Goal: Find specific page/section: Find specific page/section

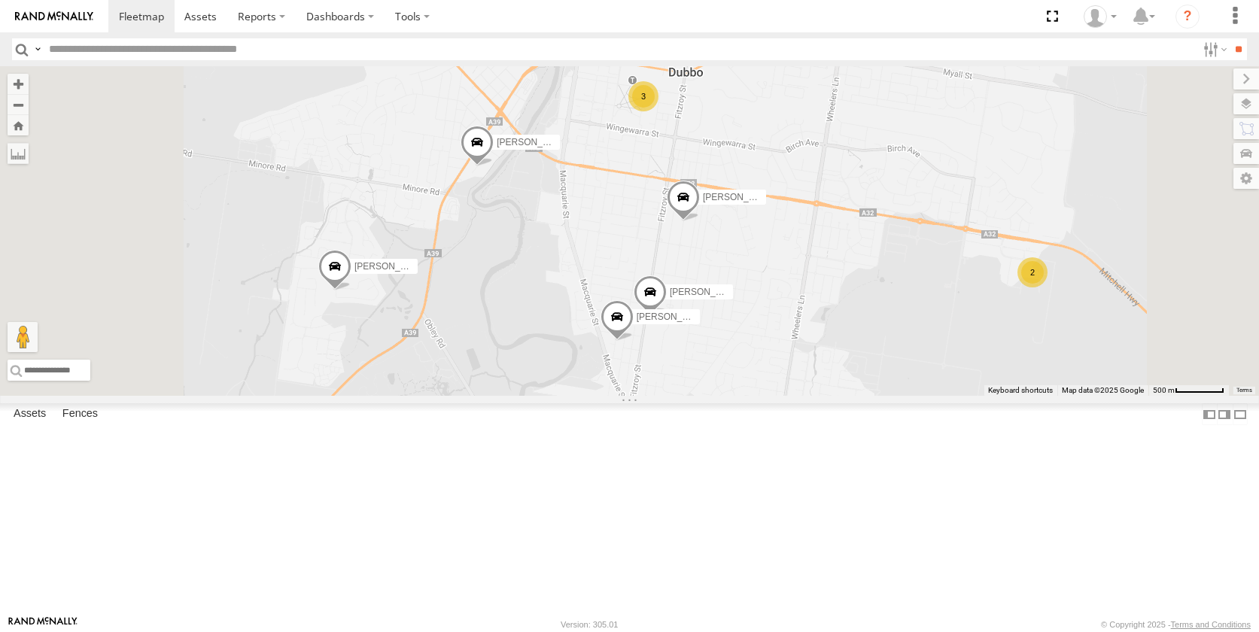
drag, startPoint x: 781, startPoint y: 429, endPoint x: 809, endPoint y: 274, distance: 157.6
click at [807, 275] on div "[PERSON_NAME] [PERSON_NAME] [PERSON_NAME] [PERSON_NAME] - NEW ute 3 [PERSON_NAM…" at bounding box center [629, 230] width 1259 height 329
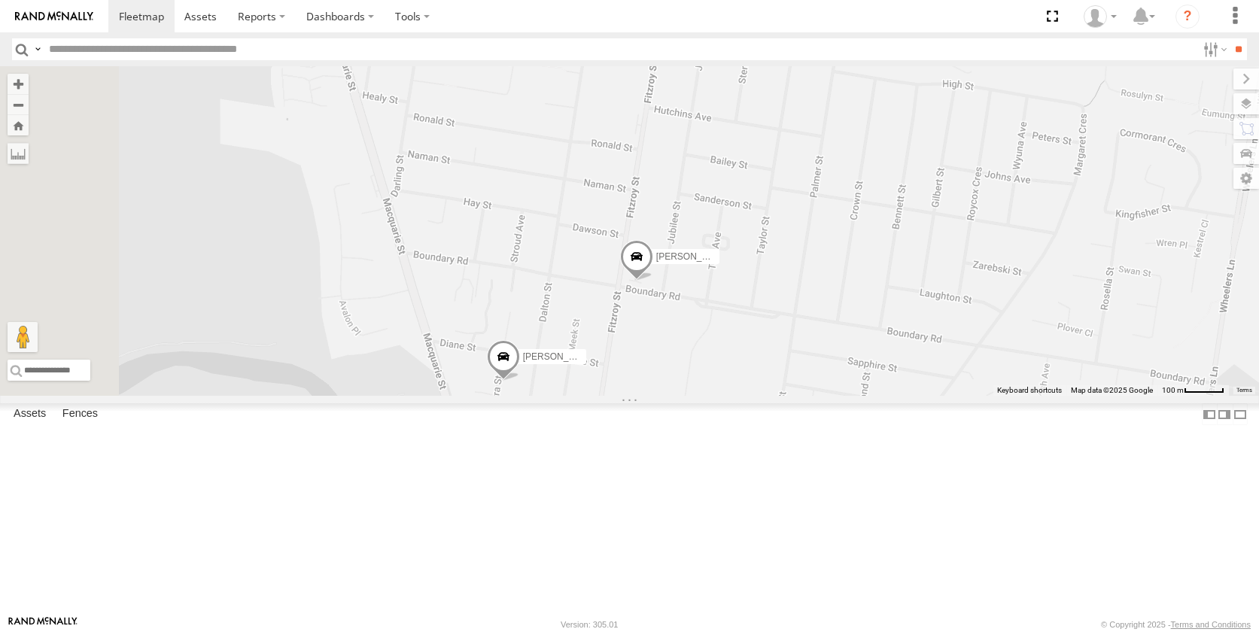
drag, startPoint x: 809, startPoint y: 500, endPoint x: 818, endPoint y: 433, distance: 67.6
click at [818, 396] on div "[PERSON_NAME] [PERSON_NAME] [PERSON_NAME] [PERSON_NAME] - NEW ute [PERSON_NAME]…" at bounding box center [629, 230] width 1259 height 329
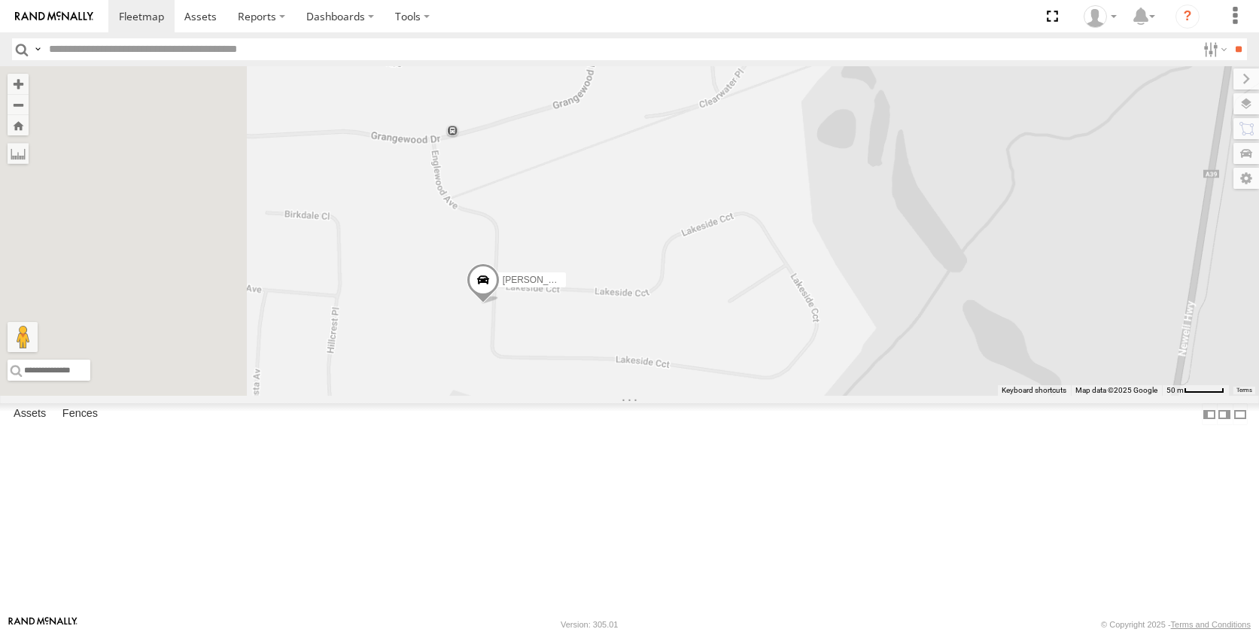
drag, startPoint x: 445, startPoint y: 466, endPoint x: 733, endPoint y: 419, distance: 291.1
click at [733, 396] on div "[PERSON_NAME] [PERSON_NAME] [PERSON_NAME] [PERSON_NAME] - NEW ute [PERSON_NAME]…" at bounding box center [629, 230] width 1259 height 329
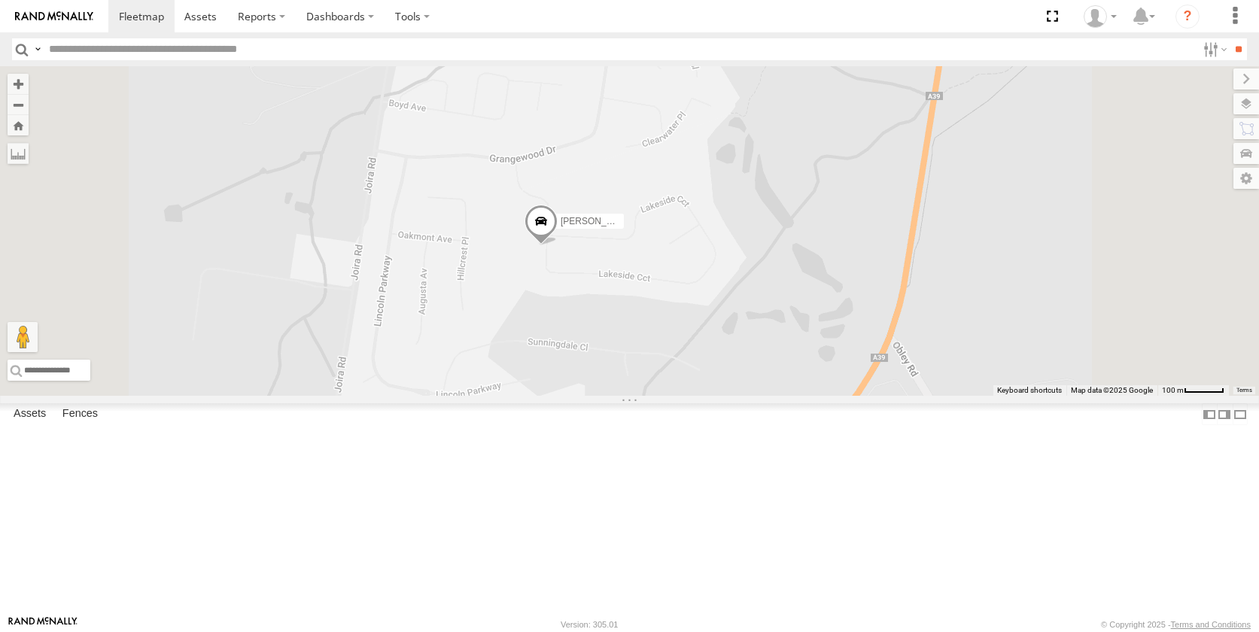
drag, startPoint x: 781, startPoint y: 515, endPoint x: 727, endPoint y: 469, distance: 70.5
click at [727, 396] on div "[PERSON_NAME] [PERSON_NAME] [PERSON_NAME] [PERSON_NAME] - NEW ute [PERSON_NAME]…" at bounding box center [629, 230] width 1259 height 329
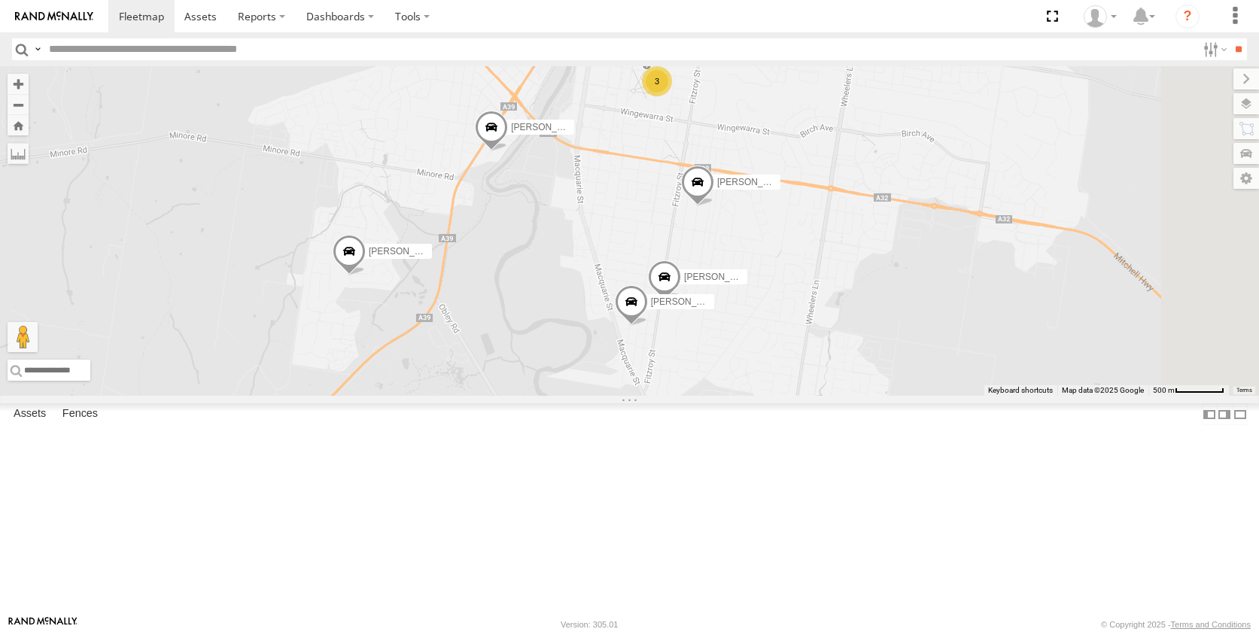
drag, startPoint x: 1046, startPoint y: 308, endPoint x: 724, endPoint y: 336, distance: 323.2
click at [726, 340] on div "[PERSON_NAME] [PERSON_NAME] [PERSON_NAME] [PERSON_NAME] - NEW ute [PERSON_NAME]…" at bounding box center [629, 230] width 1259 height 329
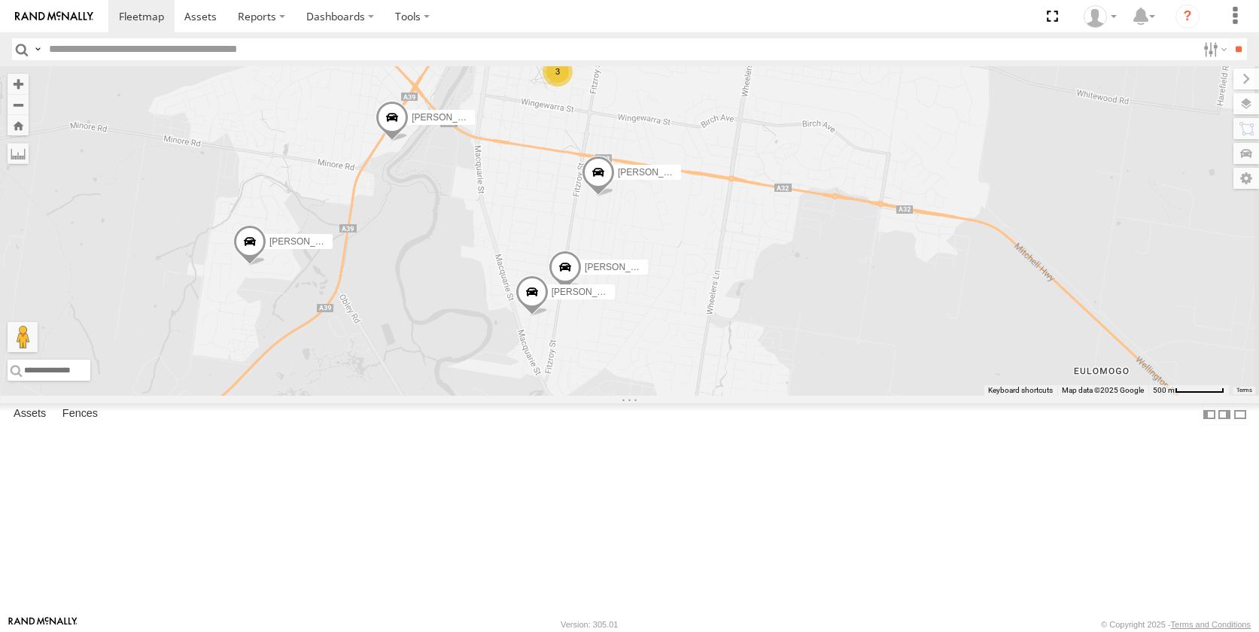
drag, startPoint x: 982, startPoint y: 369, endPoint x: 735, endPoint y: 296, distance: 257.3
click at [735, 296] on div "[PERSON_NAME] [PERSON_NAME] [PERSON_NAME] [PERSON_NAME] - NEW ute [PERSON_NAME]…" at bounding box center [629, 230] width 1259 height 329
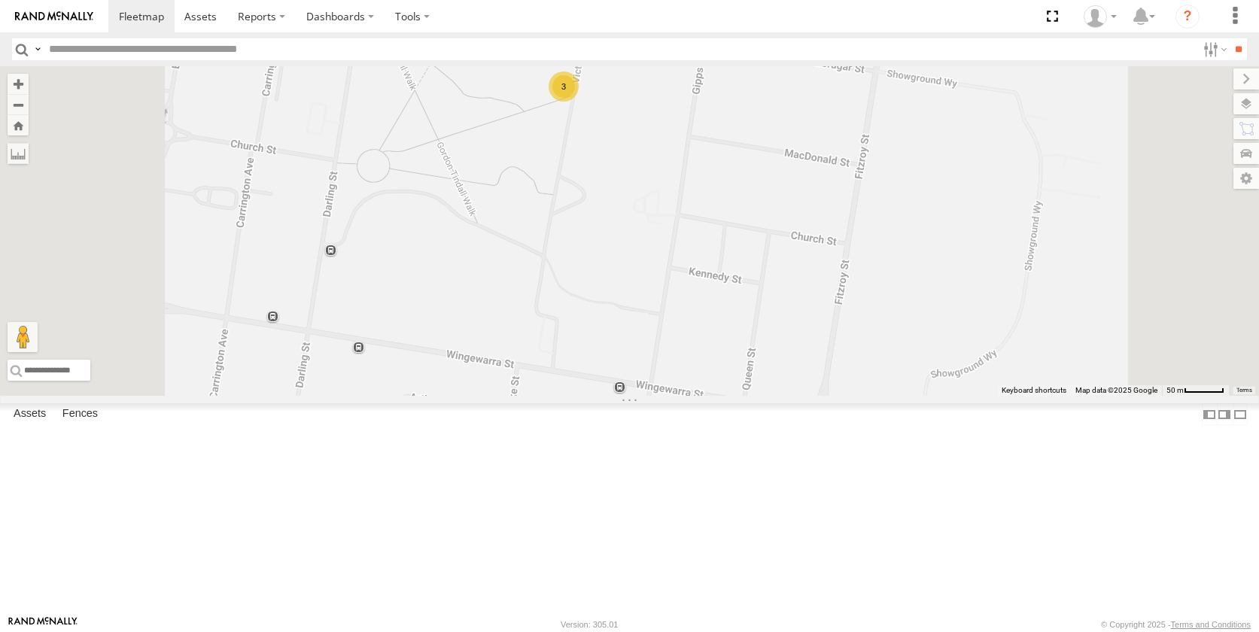
drag, startPoint x: 780, startPoint y: 193, endPoint x: 760, endPoint y: 323, distance: 132.5
click at [760, 323] on div "[PERSON_NAME] [PERSON_NAME] [PERSON_NAME] [PERSON_NAME] - NEW ute [PERSON_NAME]…" at bounding box center [629, 230] width 1259 height 329
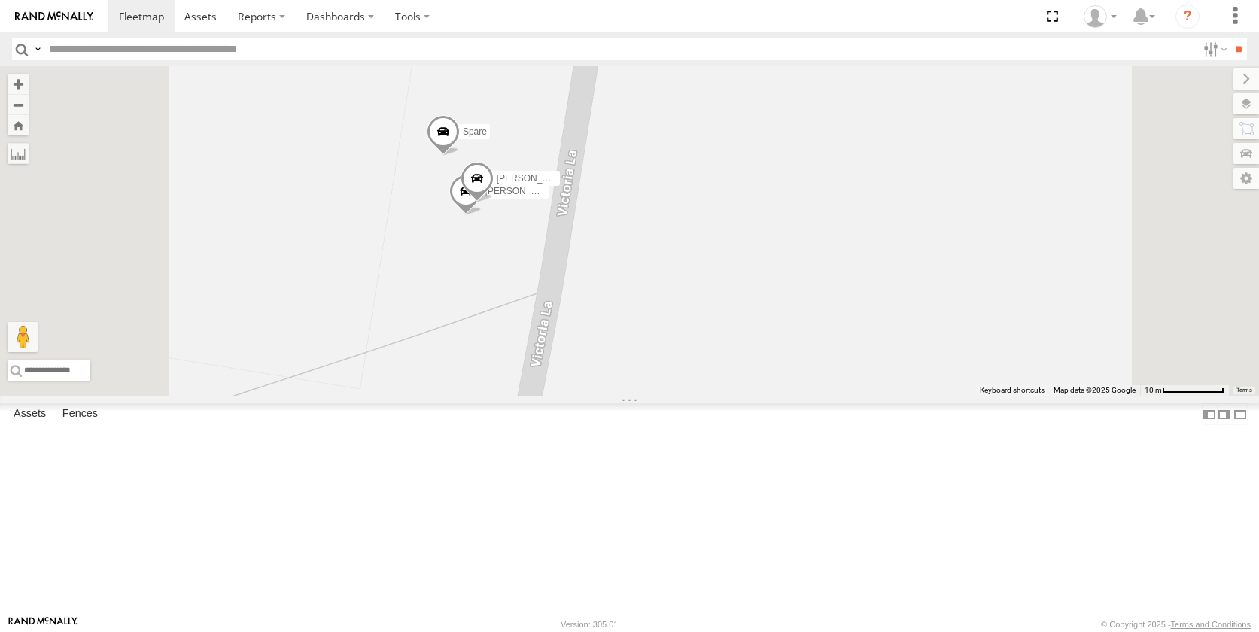
drag, startPoint x: 734, startPoint y: 272, endPoint x: 736, endPoint y: 351, distance: 79.0
click at [736, 351] on div "[PERSON_NAME] [PERSON_NAME] [PERSON_NAME] [PERSON_NAME] - NEW ute [PERSON_NAME]…" at bounding box center [629, 230] width 1259 height 329
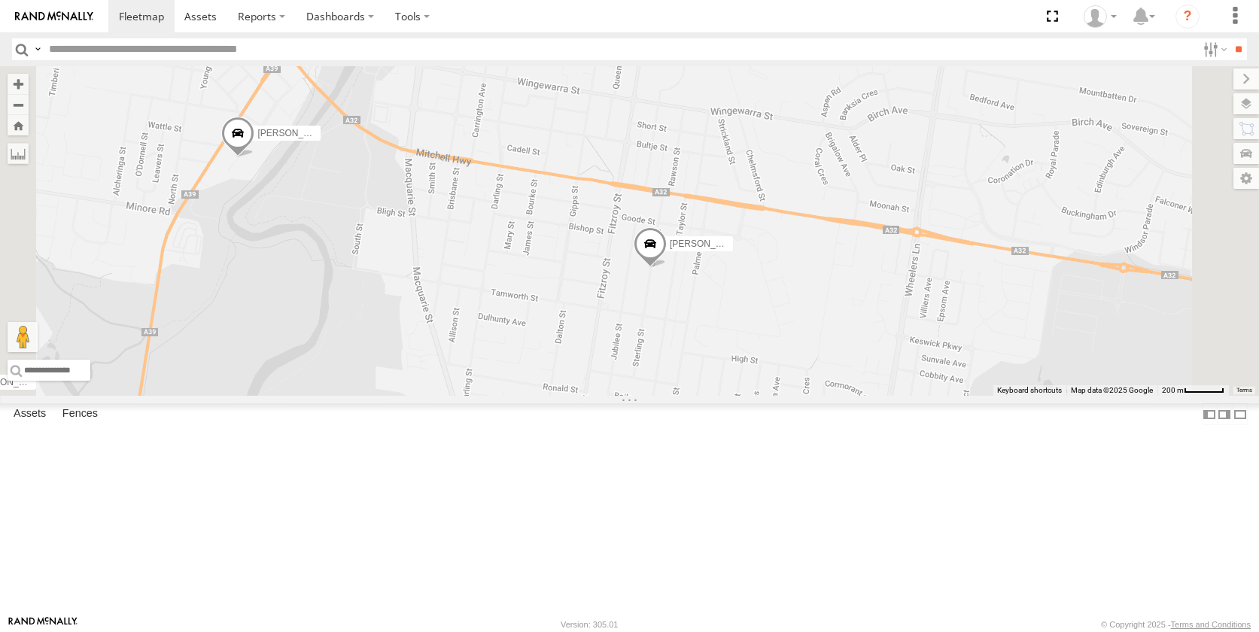
drag, startPoint x: 758, startPoint y: 464, endPoint x: 776, endPoint y: 199, distance: 265.4
click at [775, 205] on div "[PERSON_NAME] [PERSON_NAME] [PERSON_NAME] [PERSON_NAME] - NEW ute [PERSON_NAME]…" at bounding box center [629, 230] width 1259 height 329
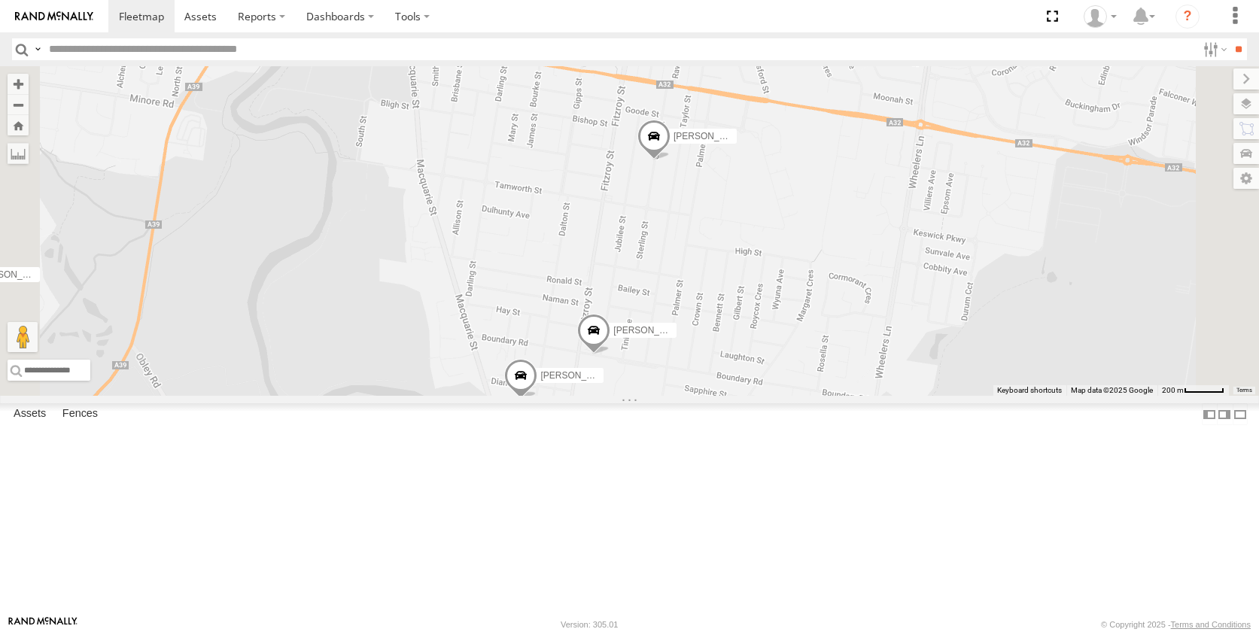
drag, startPoint x: 697, startPoint y: 368, endPoint x: 701, endPoint y: 282, distance: 85.9
click at [701, 282] on div "[PERSON_NAME] [PERSON_NAME] [PERSON_NAME] [PERSON_NAME] - NEW ute [PERSON_NAME]…" at bounding box center [629, 230] width 1259 height 329
click at [630, 17] on section "Dashboards ?" at bounding box center [681, 16] width 1146 height 32
